Goal: Check status: Check status

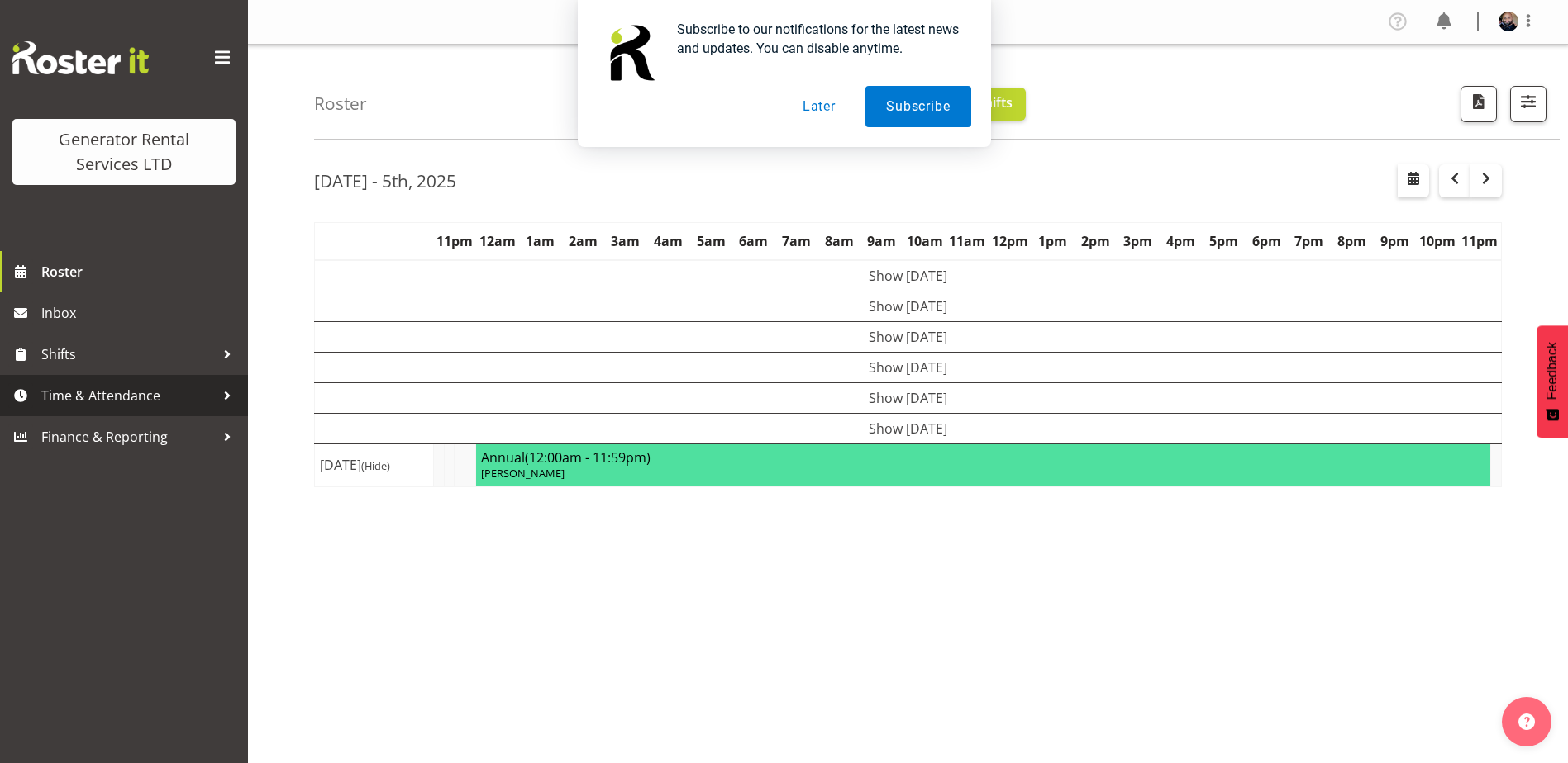
click at [125, 411] on link "Time & Attendance" at bounding box center [124, 396] width 248 height 42
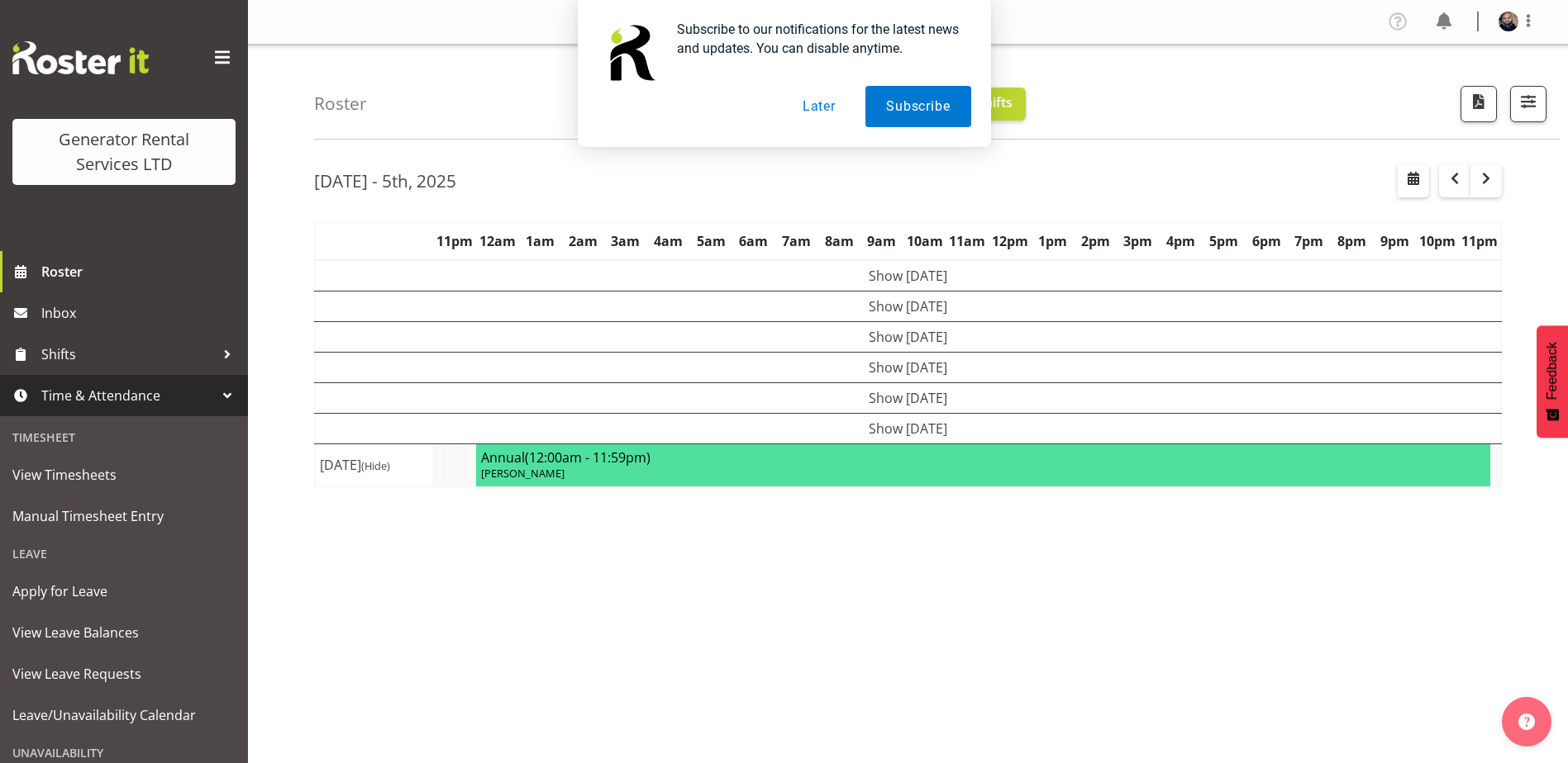
click at [830, 99] on button "Later" at bounding box center [819, 106] width 75 height 42
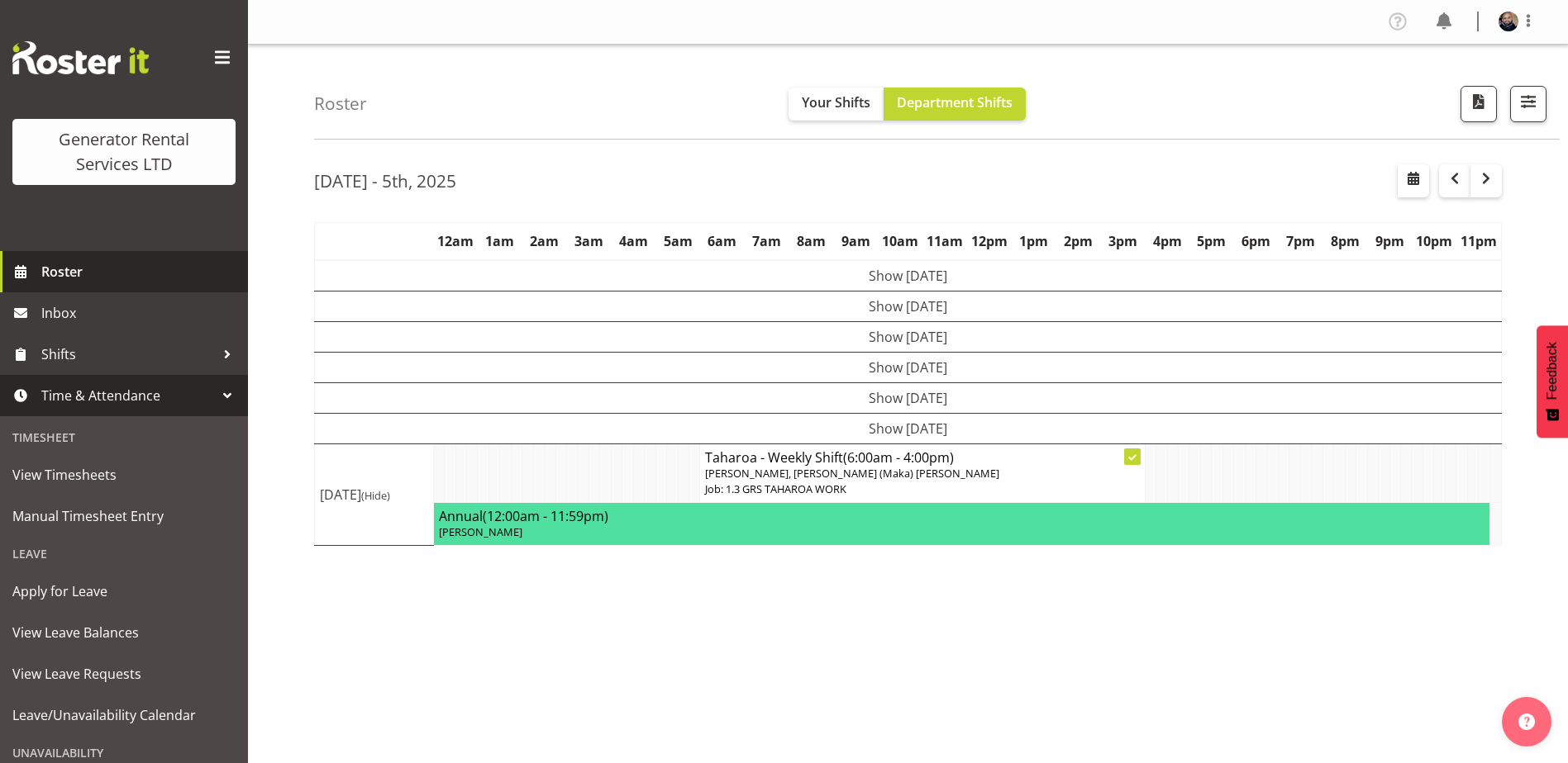
click at [62, 273] on span "Roster" at bounding box center [140, 271] width 198 height 25
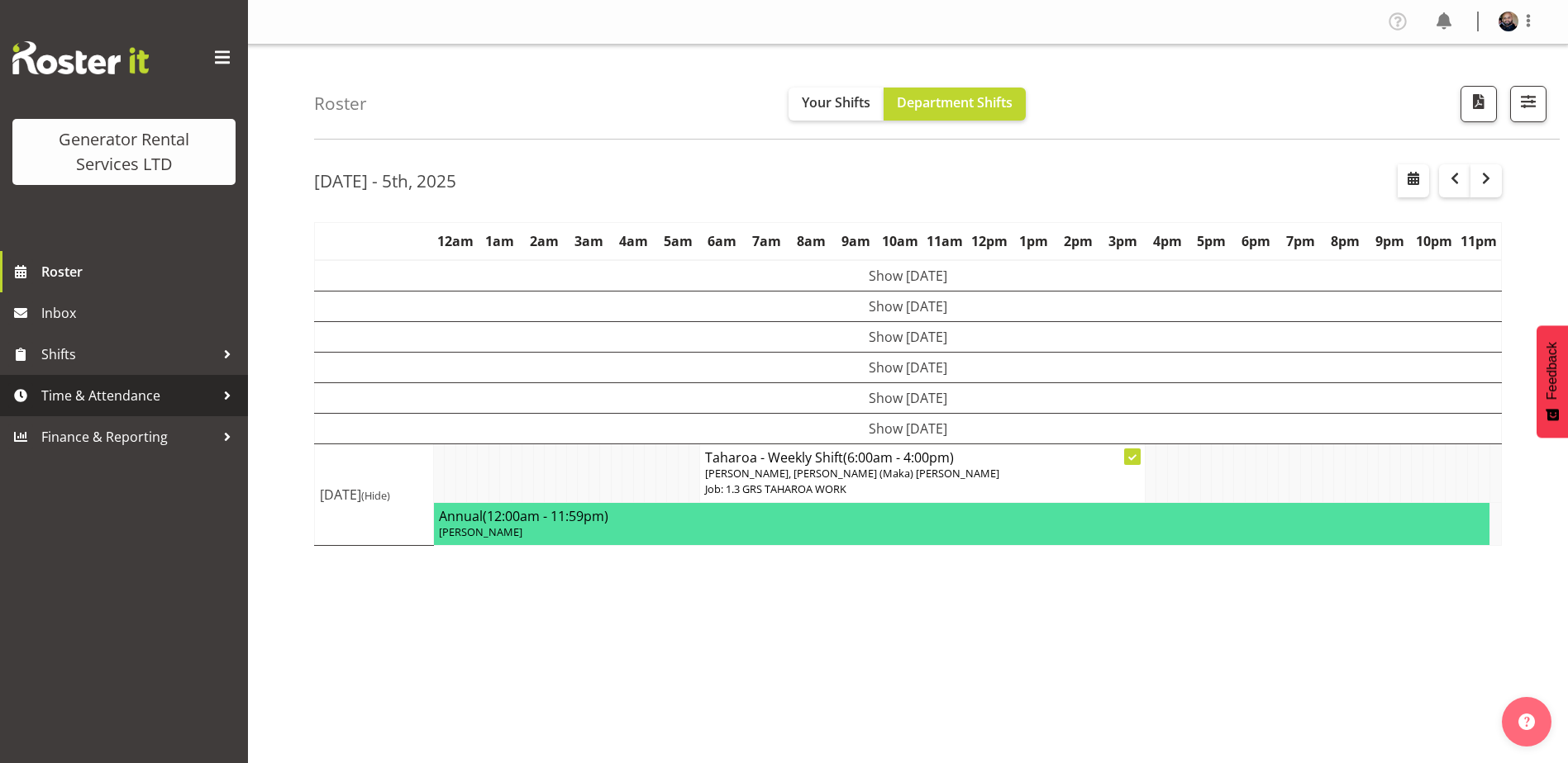
click at [166, 396] on span "Time & Attendance" at bounding box center [128, 396] width 174 height 25
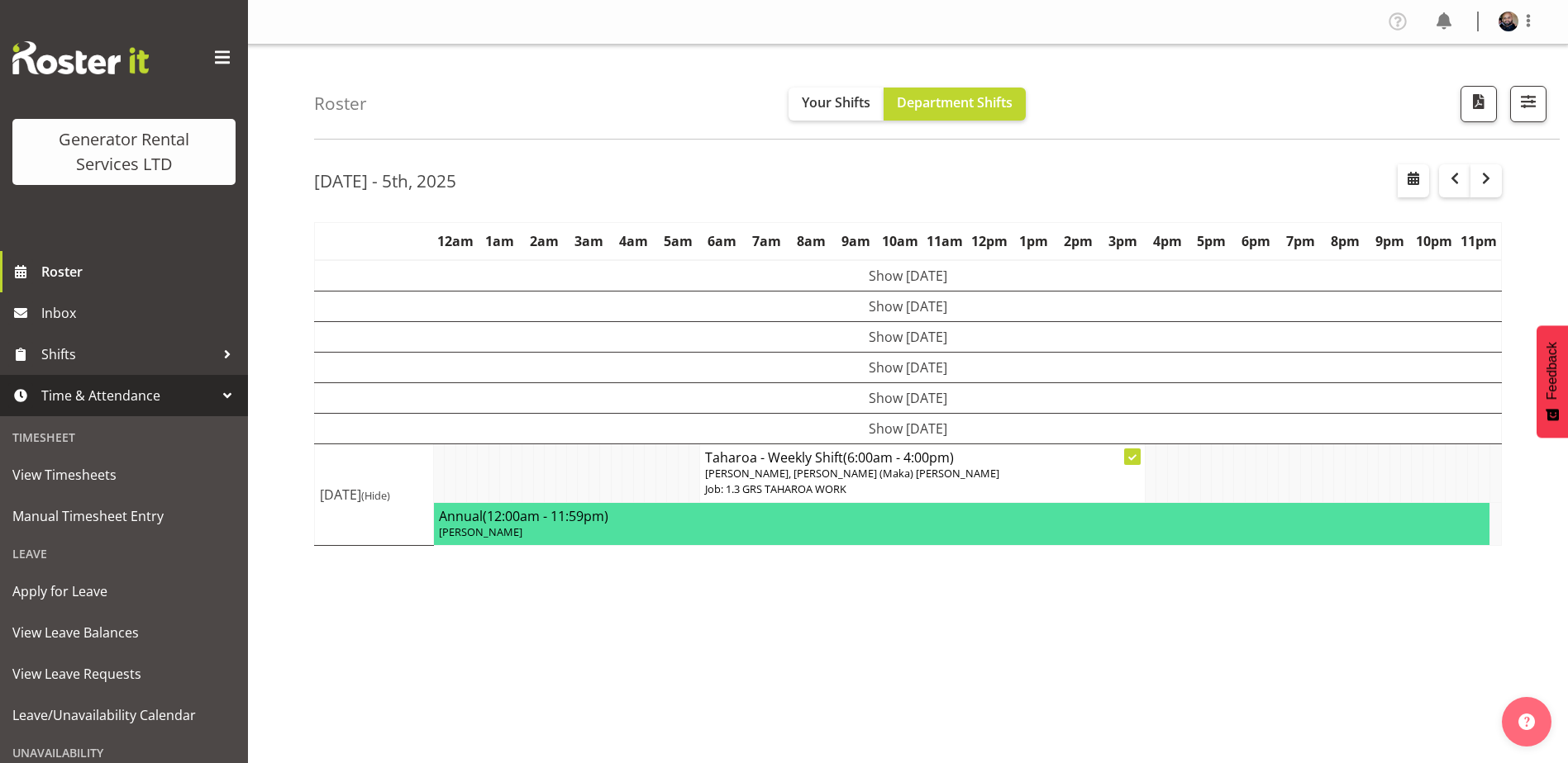
click at [921, 340] on td "Show [DATE]" at bounding box center [908, 336] width 1187 height 30
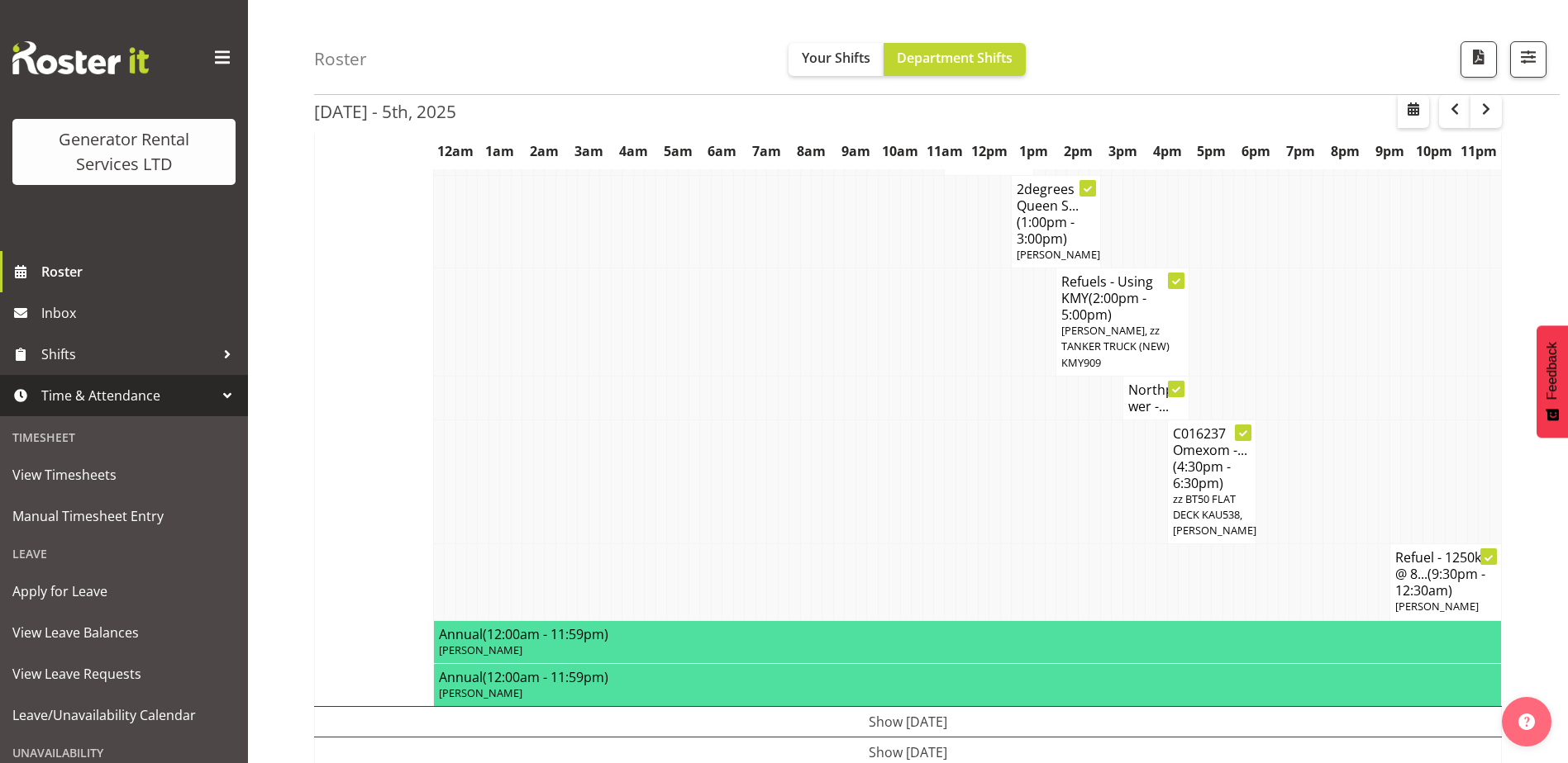
scroll to position [1570, 0]
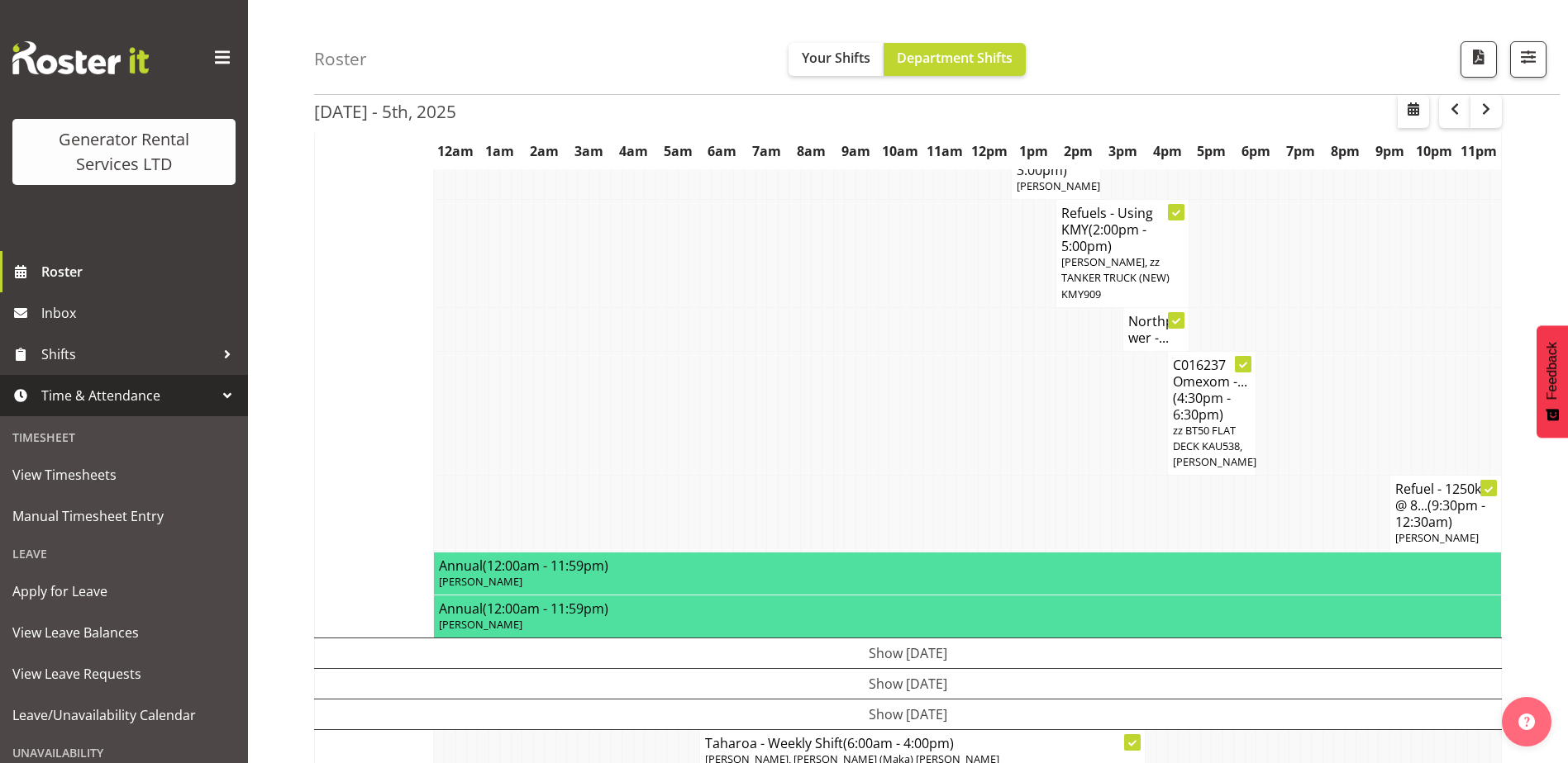
click at [914, 668] on td "Show [DATE]" at bounding box center [908, 683] width 1187 height 30
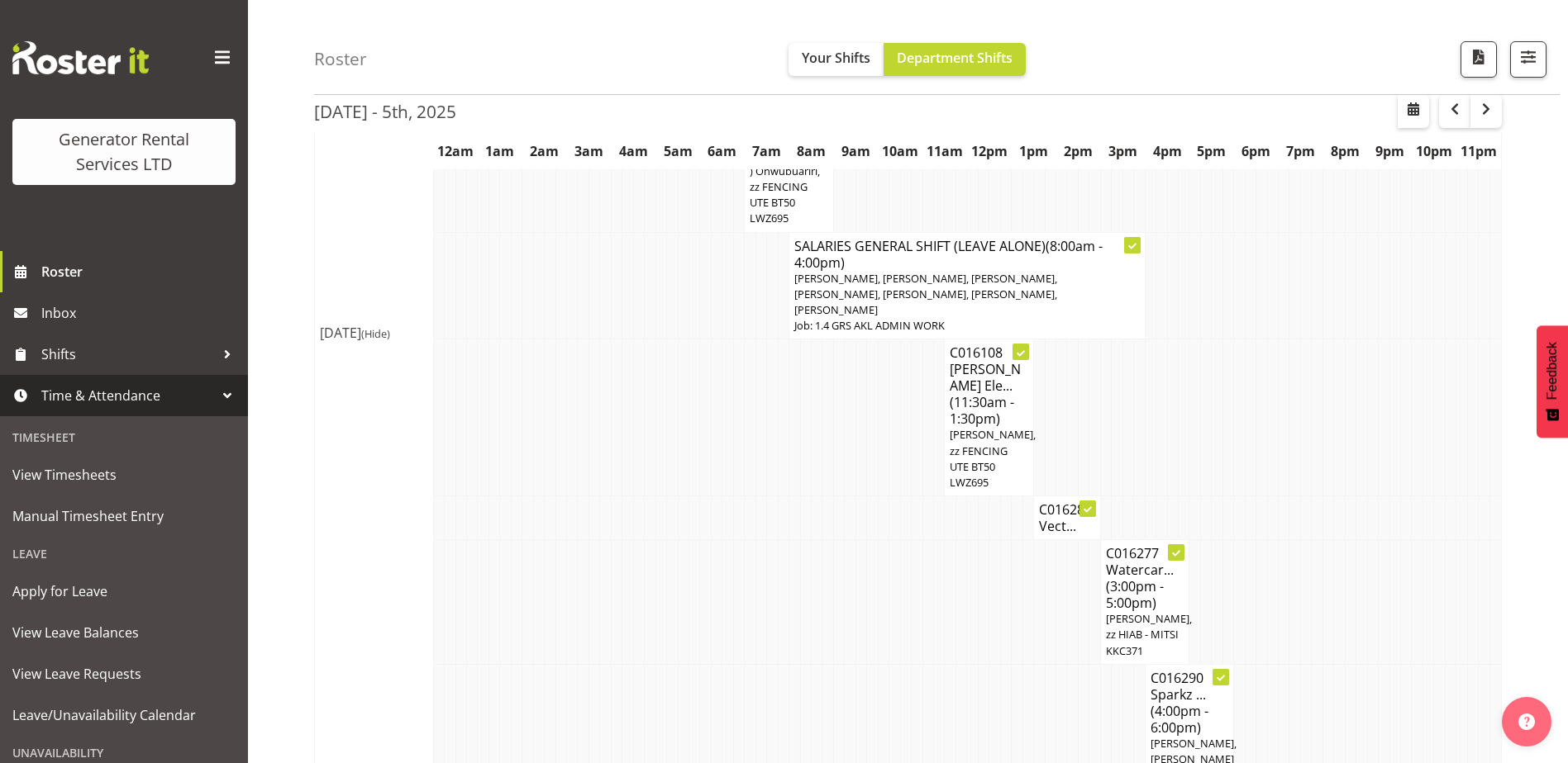
scroll to position [2969, 0]
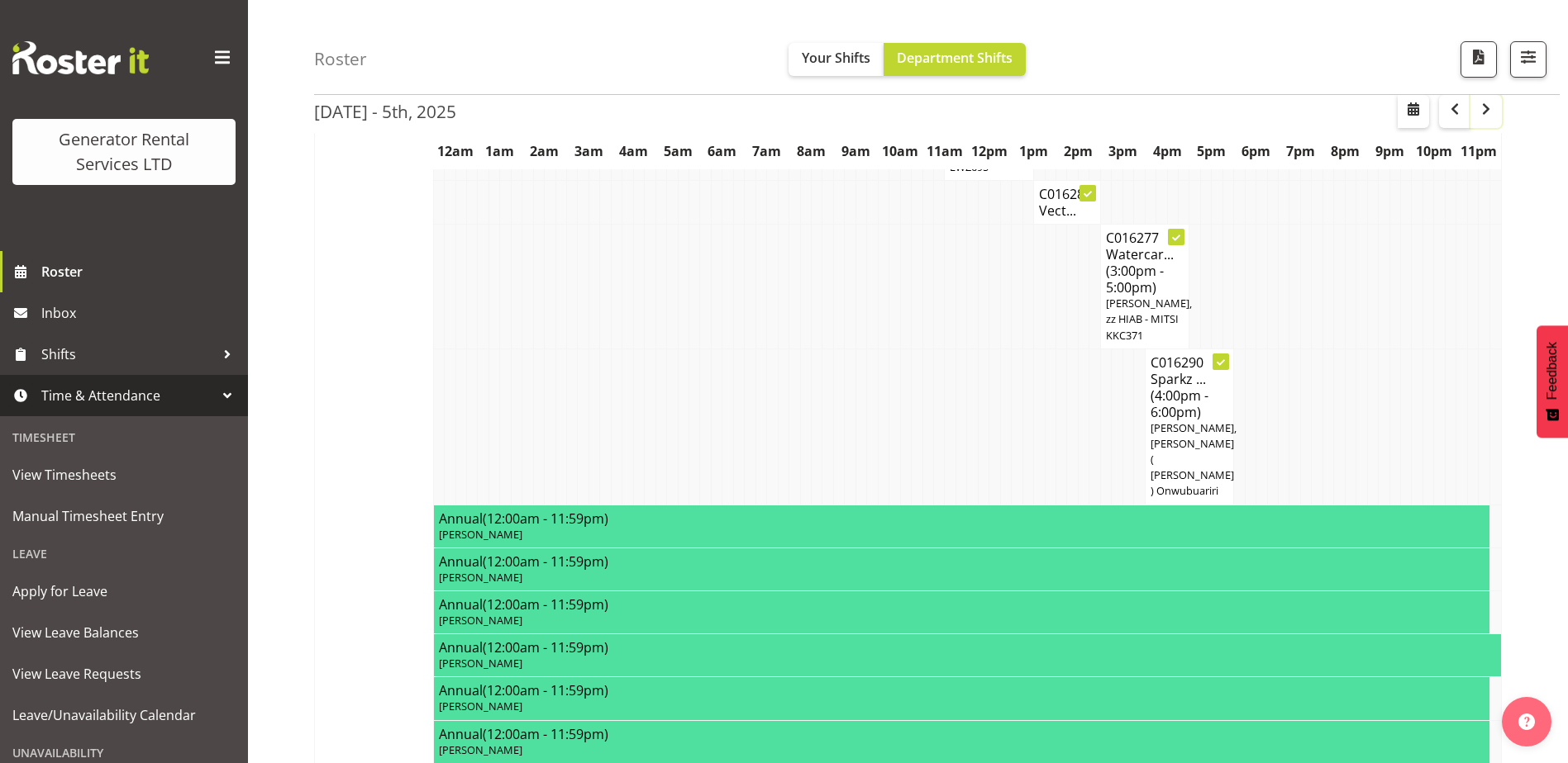
click at [1482, 114] on span "button" at bounding box center [1485, 108] width 19 height 19
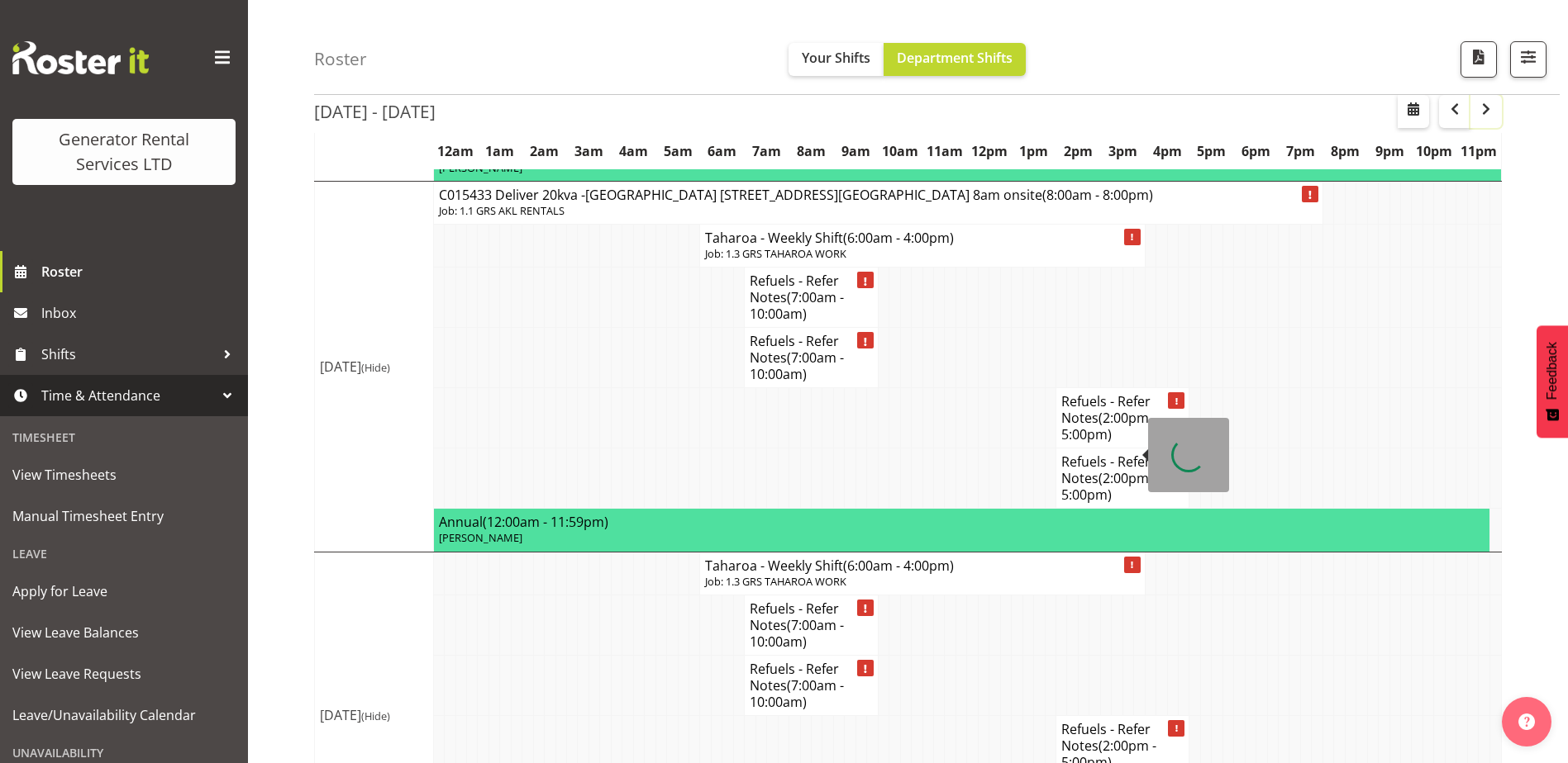
scroll to position [4234, 0]
